Goal: Information Seeking & Learning: Check status

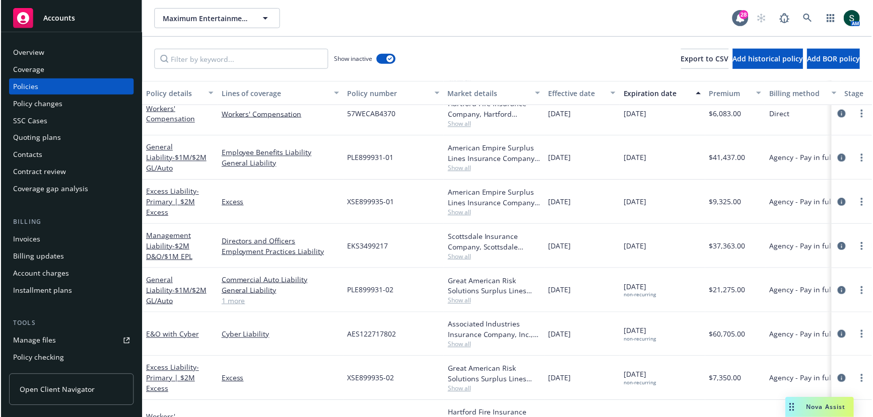
scroll to position [1005, 0]
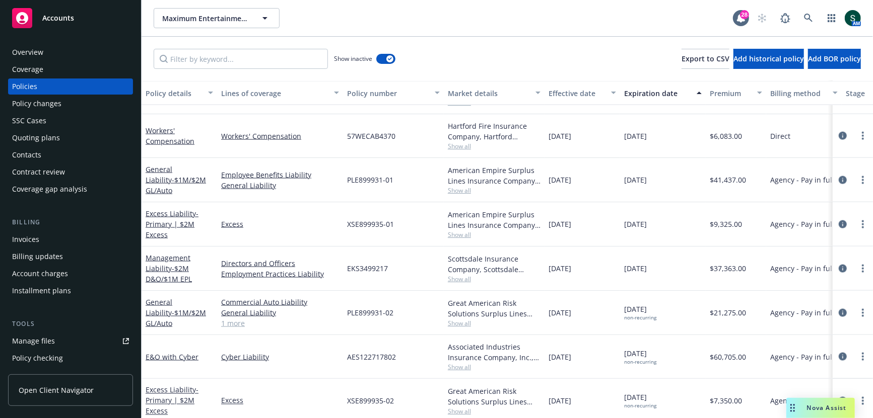
click at [458, 319] on span "Show all" at bounding box center [494, 323] width 93 height 9
click at [379, 336] on div "AES122717802" at bounding box center [393, 357] width 101 height 44
click at [460, 410] on span "Show all" at bounding box center [494, 411] width 93 height 9
click at [273, 346] on div "Cyber Liability" at bounding box center [280, 357] width 126 height 44
click at [451, 370] on span "Show all" at bounding box center [494, 367] width 93 height 9
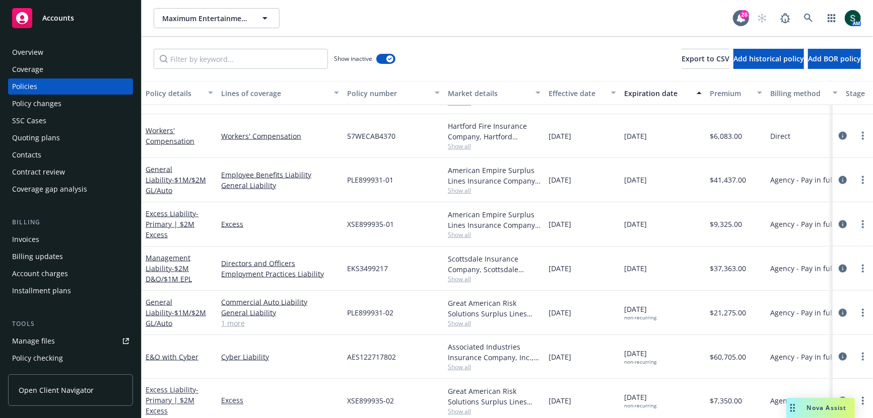
click at [318, 341] on div "Cyber Liability" at bounding box center [280, 357] width 126 height 44
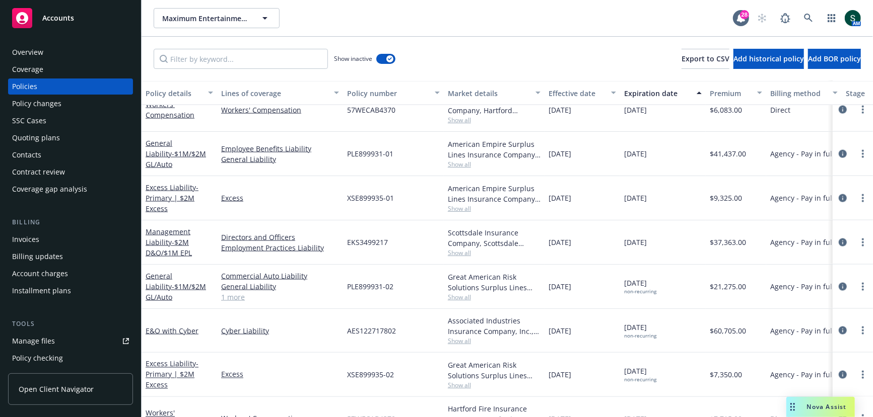
scroll to position [1028, 0]
